Goal: Task Accomplishment & Management: Manage account settings

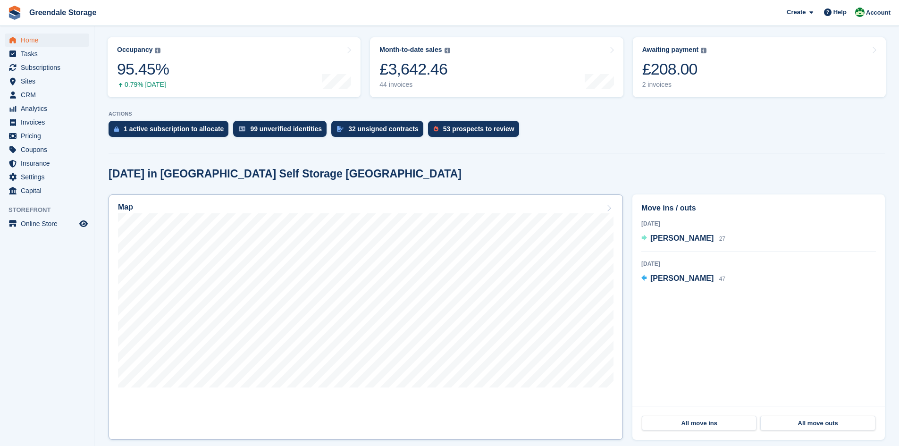
scroll to position [142, 0]
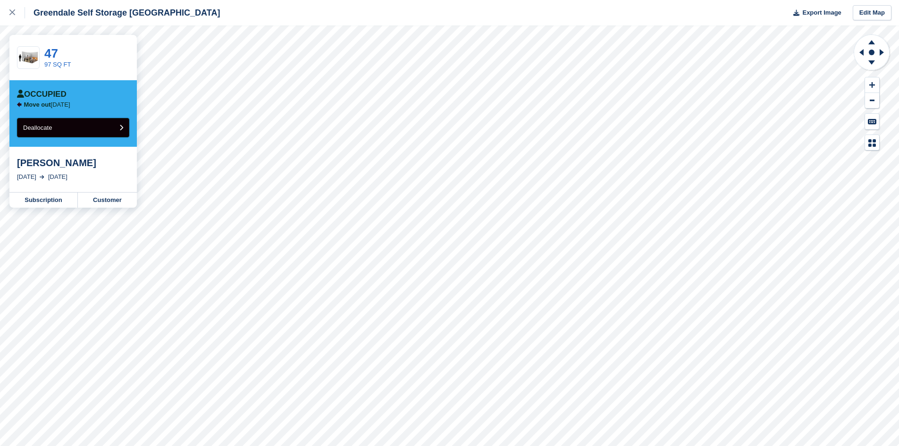
click at [102, 128] on button "Deallocate" at bounding box center [73, 127] width 112 height 19
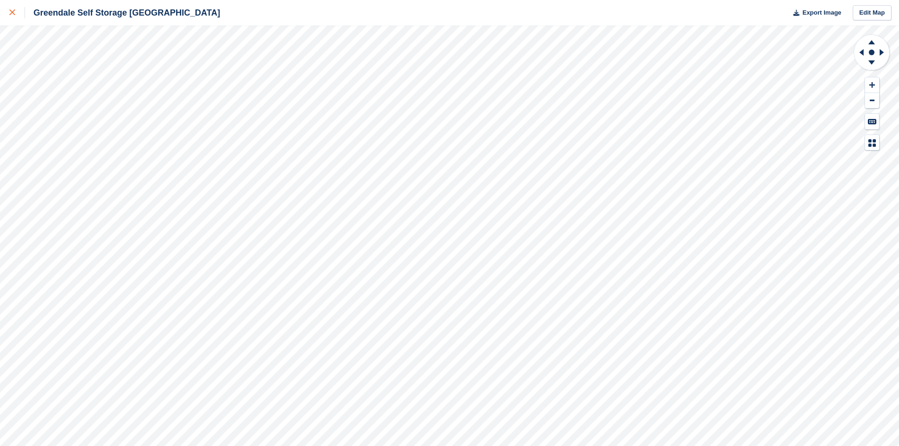
click at [10, 11] on icon at bounding box center [12, 12] width 6 height 6
